Goal: Task Accomplishment & Management: Complete application form

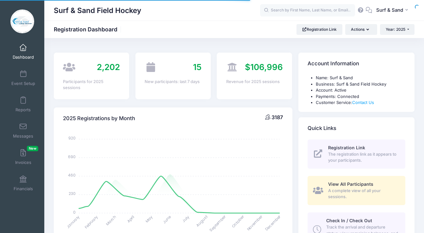
select select
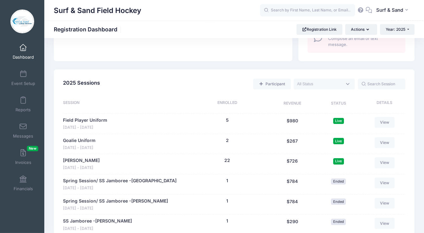
scroll to position [248, 0]
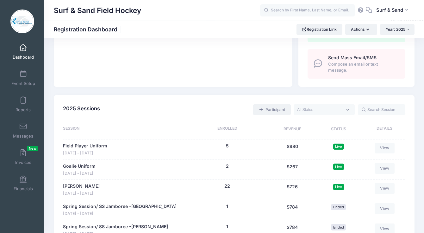
click at [276, 111] on link "Participant" at bounding box center [271, 109] width 37 height 11
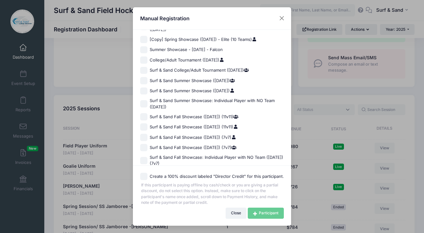
scroll to position [434, 0]
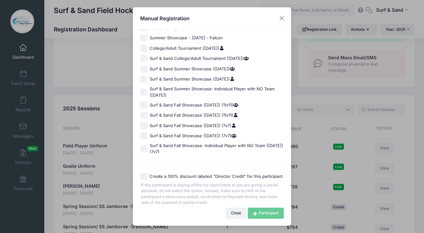
click at [196, 127] on span "Surf & Sand Fall Showcase ([DATE]) (7v7)" at bounding box center [193, 126] width 87 height 6
click at [148, 127] on input "Surf & Sand Fall Showcase ([DATE]) (7v7)" at bounding box center [143, 125] width 7 height 7
checkbox input "true"
click at [265, 214] on link "Participant" at bounding box center [266, 212] width 36 height 11
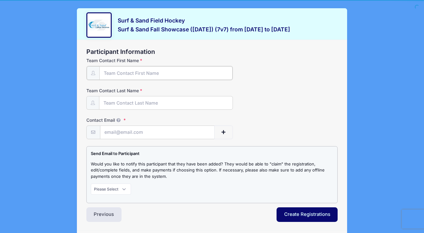
click at [173, 79] on input "Team Contact First Name" at bounding box center [166, 73] width 134 height 14
type input "Jil"
type input "DiSanti"
type input "surfnsandfieldhockey@gmail.com"
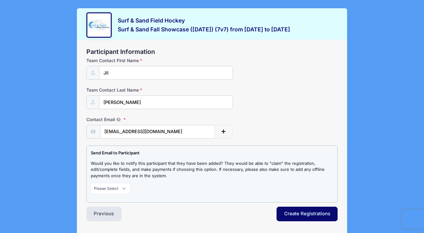
click at [249, 95] on div "Team Contact Last Name DiSanti" at bounding box center [212, 98] width 252 height 22
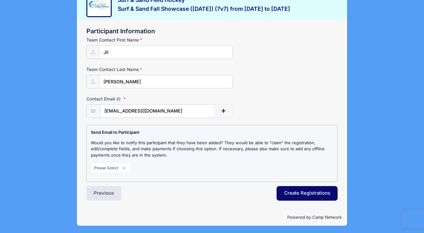
scroll to position [21, 0]
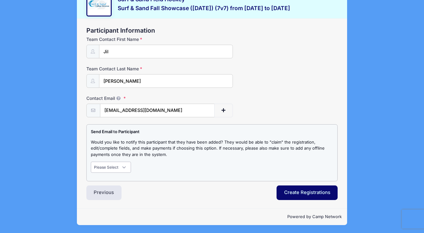
select select "1"
click option "Notify" at bounding box center [0, 0] width 0 height 0
click at [305, 194] on button "Create Registrations" at bounding box center [307, 192] width 61 height 15
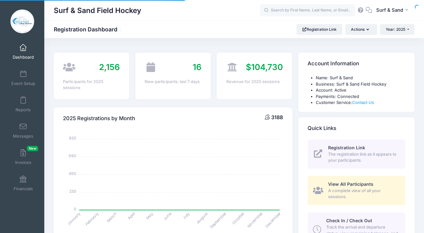
select select
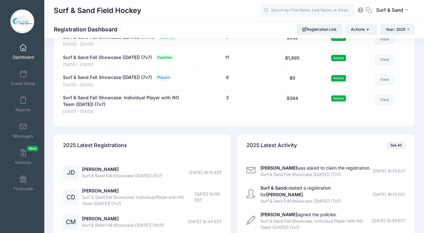
scroll to position [1370, 0]
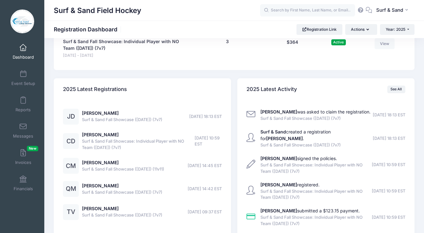
click at [390, 9] on link "View" at bounding box center [385, 3] width 20 height 11
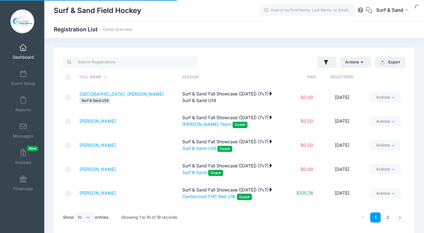
select select "10"
click at [327, 62] on icon "button" at bounding box center [326, 62] width 6 height 6
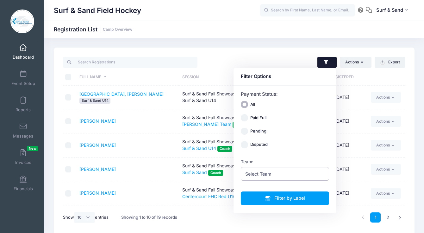
click at [274, 176] on span "Select Team" at bounding box center [285, 174] width 89 height 14
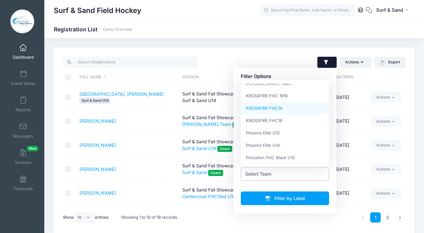
scroll to position [31, 0]
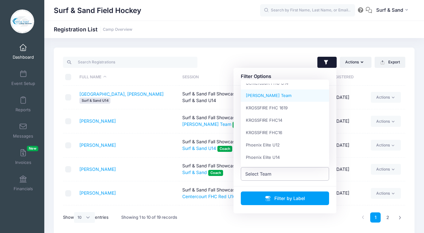
select select "Jil DiSanti Team"
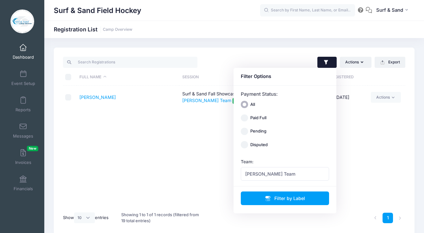
click at [121, 135] on div "Full Name Session Paid Registered DiSanti, Jil Surf & Sand Fall Showcase (Nov 1…" at bounding box center [234, 147] width 343 height 122
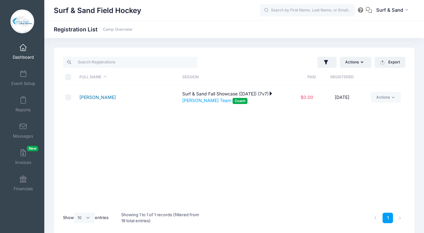
click at [97, 97] on link "[PERSON_NAME]" at bounding box center [98, 96] width 36 height 5
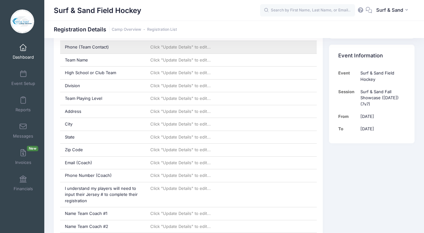
scroll to position [110, 0]
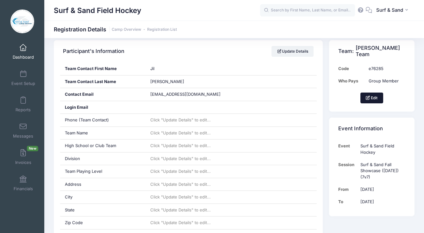
click at [372, 100] on button "Edit" at bounding box center [372, 97] width 23 height 11
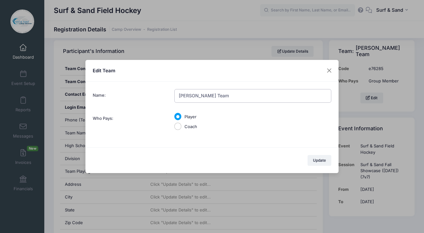
click at [198, 100] on input "Jil DiSanti Team" at bounding box center [253, 96] width 157 height 14
type input "Surf & Sand U12"
click at [181, 128] on input "Coach" at bounding box center [178, 126] width 7 height 7
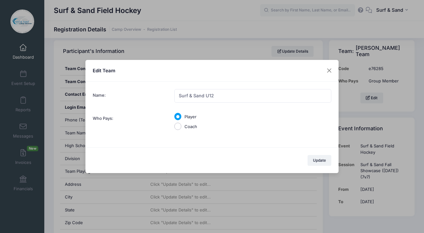
radio input "true"
click at [320, 158] on button "Update" at bounding box center [320, 160] width 24 height 11
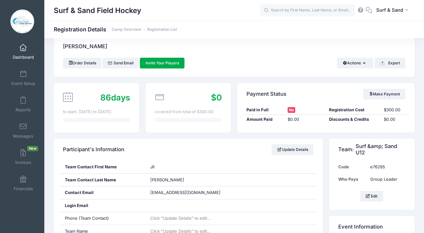
scroll to position [27, 0]
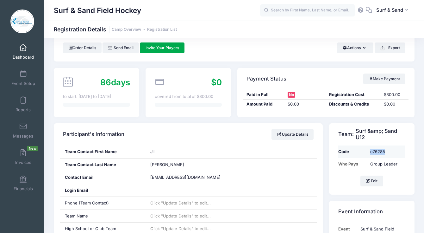
drag, startPoint x: 391, startPoint y: 151, endPoint x: 358, endPoint y: 151, distance: 33.3
click at [358, 151] on tr "Code e76285" at bounding box center [372, 151] width 67 height 12
copy tr "e76285"
click at [389, 148] on td "e76285" at bounding box center [386, 151] width 38 height 12
drag, startPoint x: 388, startPoint y: 152, endPoint x: 370, endPoint y: 152, distance: 18.1
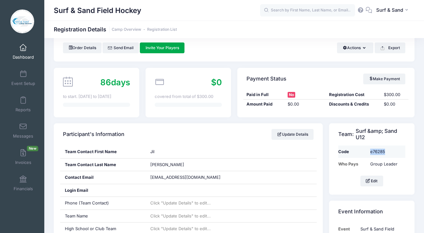
click at [370, 152] on td "e76285" at bounding box center [386, 151] width 38 height 12
copy td "e76285"
